Goal: Use online tool/utility: Use online tool/utility

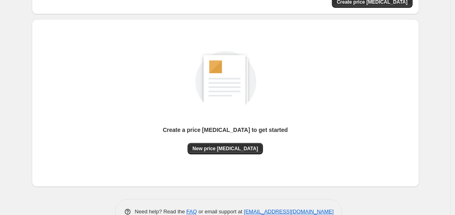
scroll to position [90, 0]
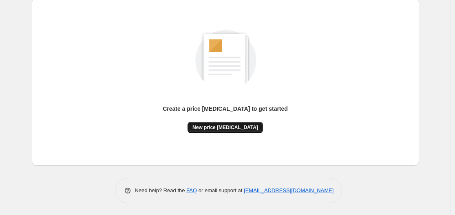
click at [226, 126] on span "New price [MEDICAL_DATA]" at bounding box center [226, 127] width 66 height 7
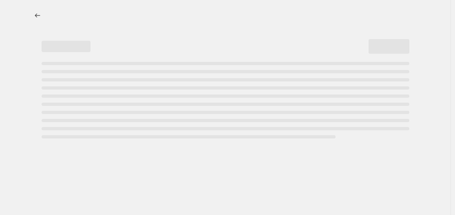
select select "percentage"
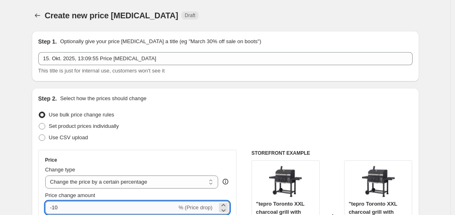
click at [91, 206] on input "-10" at bounding box center [111, 208] width 132 height 13
type input "-1"
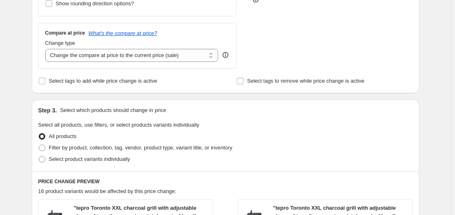
scroll to position [654, 0]
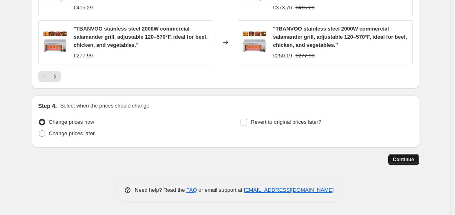
type input "-35"
drag, startPoint x: 396, startPoint y: 164, endPoint x: 389, endPoint y: 161, distance: 7.5
click at [391, 162] on div "Continue" at bounding box center [226, 159] width 388 height 11
click at [411, 160] on span "Continue" at bounding box center [403, 160] width 21 height 7
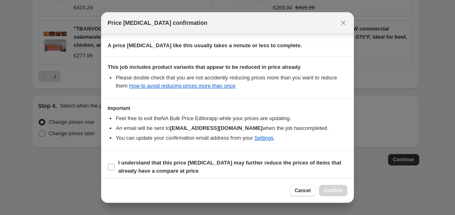
scroll to position [128, 0]
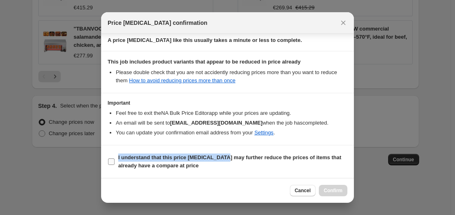
drag, startPoint x: 224, startPoint y: 151, endPoint x: 241, endPoint y: 157, distance: 17.8
click at [225, 157] on section "I understand that this price [MEDICAL_DATA] may further reduce the prices of it…" at bounding box center [227, 162] width 253 height 33
click at [274, 150] on section "I understand that this price [MEDICAL_DATA] may further reduce the prices of it…" at bounding box center [227, 162] width 253 height 33
click at [290, 166] on span "I understand that this price [MEDICAL_DATA] may further reduce the prices of it…" at bounding box center [232, 162] width 229 height 16
click at [115, 165] on input "I understand that this price [MEDICAL_DATA] may further reduce the prices of it…" at bounding box center [111, 162] width 7 height 7
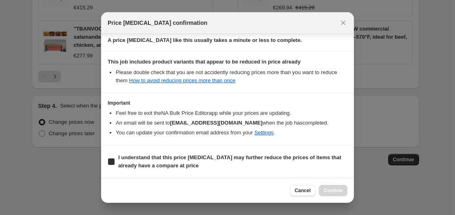
checkbox input "true"
click at [340, 191] on span "Confirm" at bounding box center [333, 191] width 19 height 7
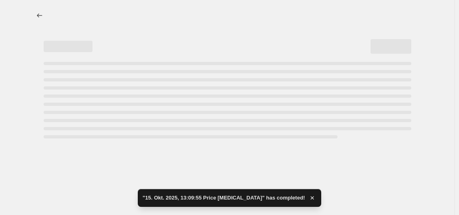
select select "percentage"
